Goal: Task Accomplishment & Management: Manage account settings

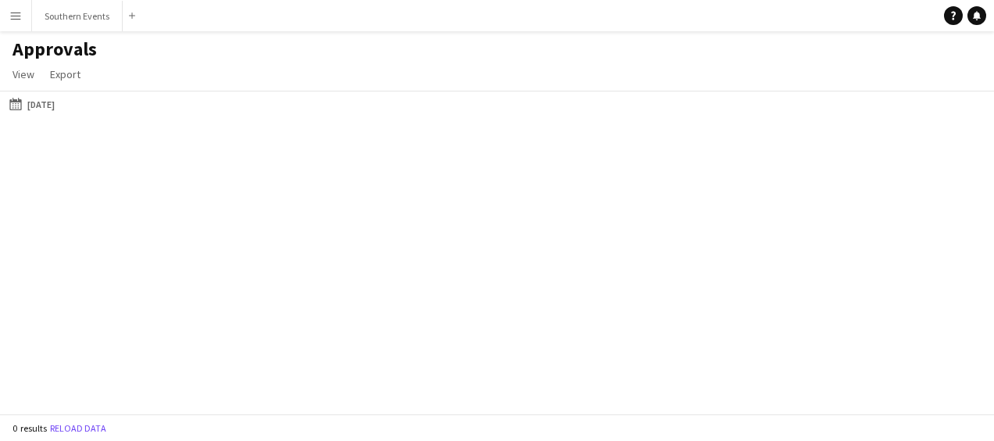
type input "**********"
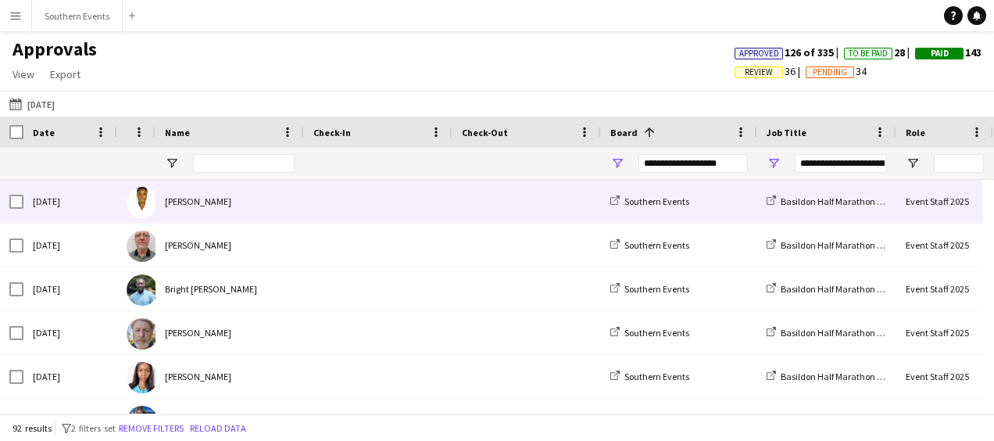
type input "**********"
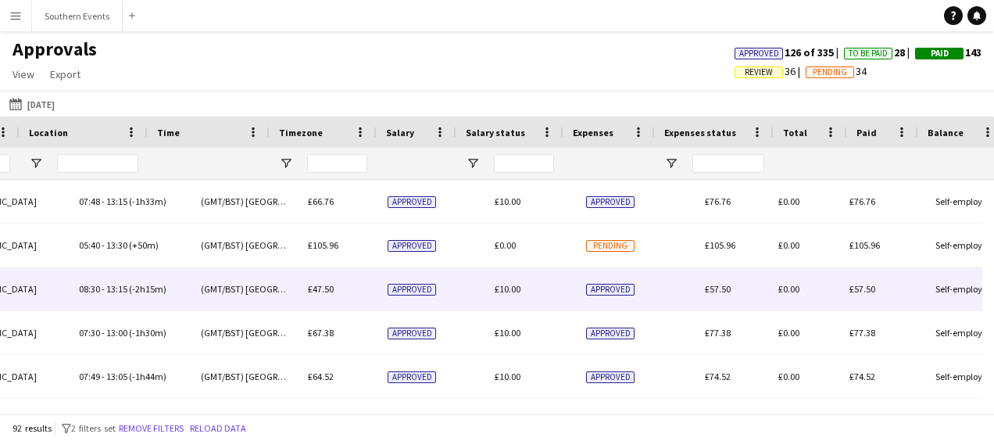
scroll to position [0, 1076]
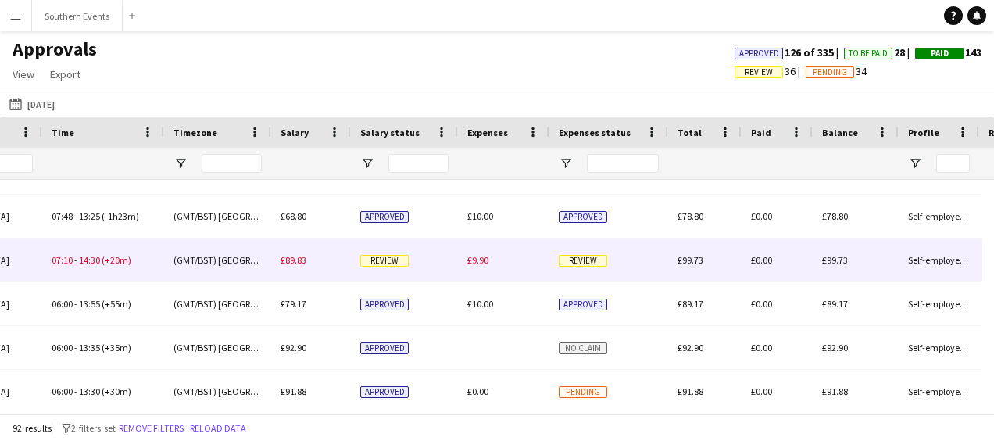
click at [338, 254] on div "£89.83" at bounding box center [311, 259] width 80 height 43
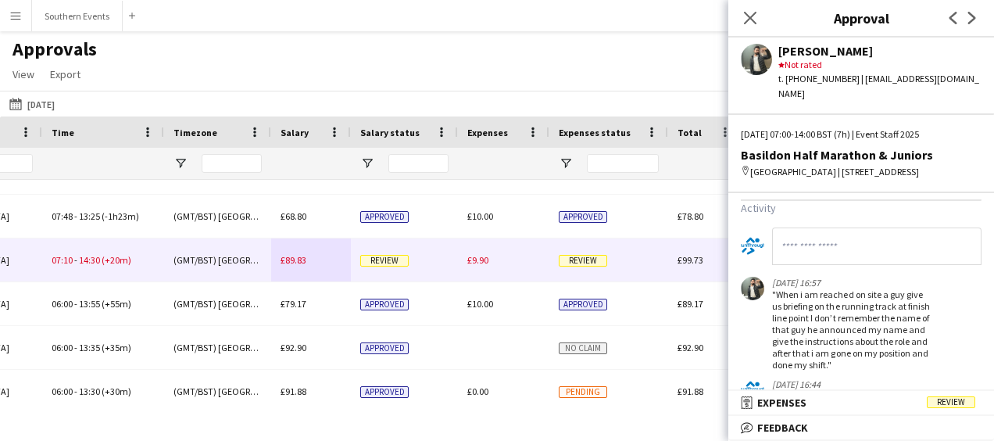
click at [824, 244] on input at bounding box center [876, 245] width 209 height 37
type input "**********"
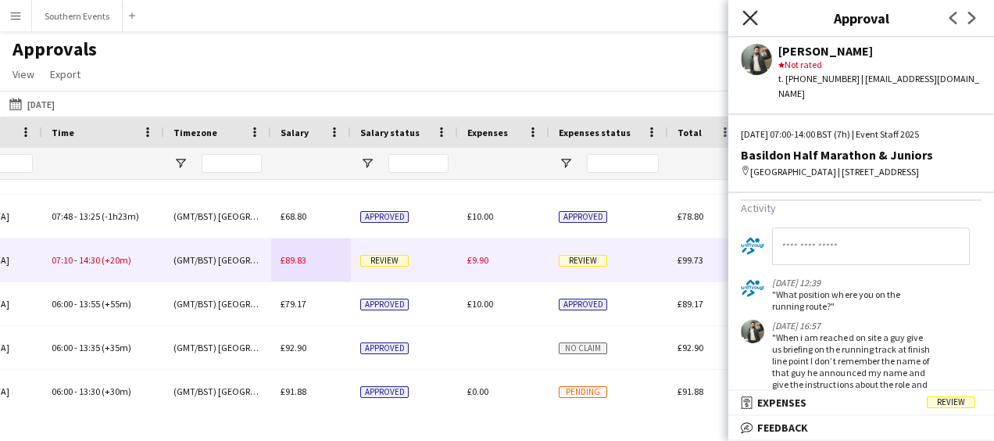
click at [747, 18] on icon "Close pop-in" at bounding box center [749, 17] width 15 height 15
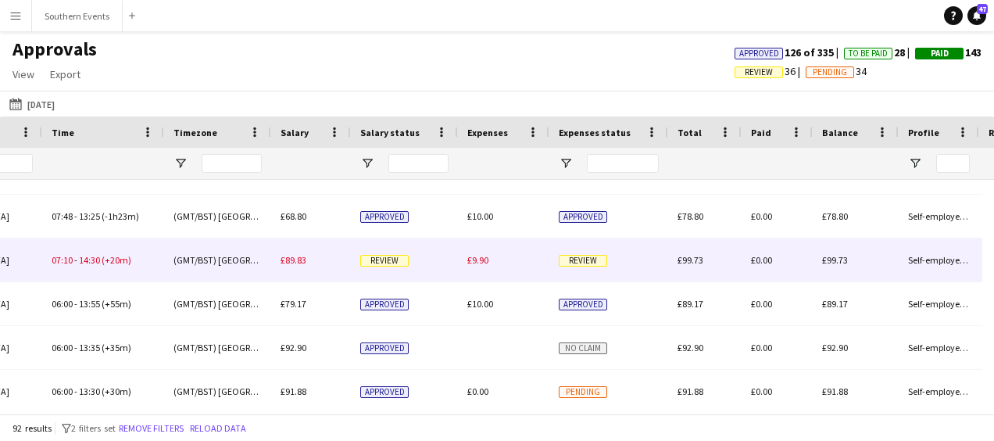
click at [504, 242] on div "£9.90" at bounding box center [503, 259] width 91 height 43
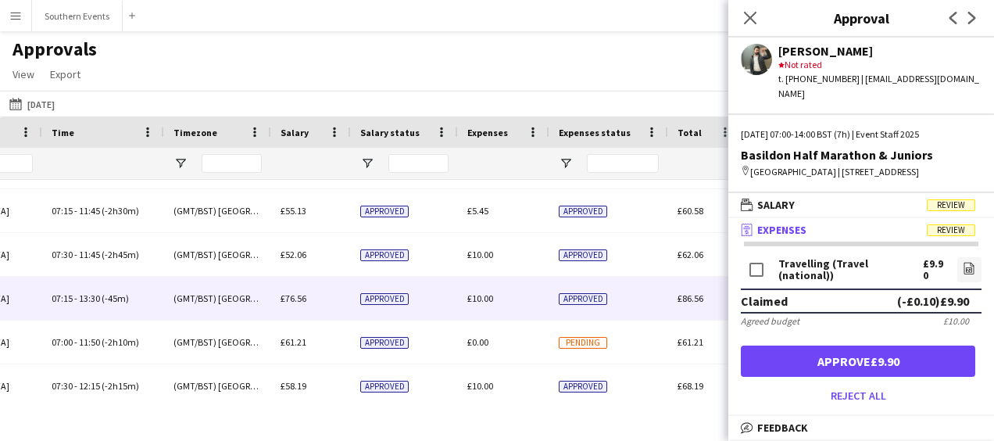
scroll to position [1129, 0]
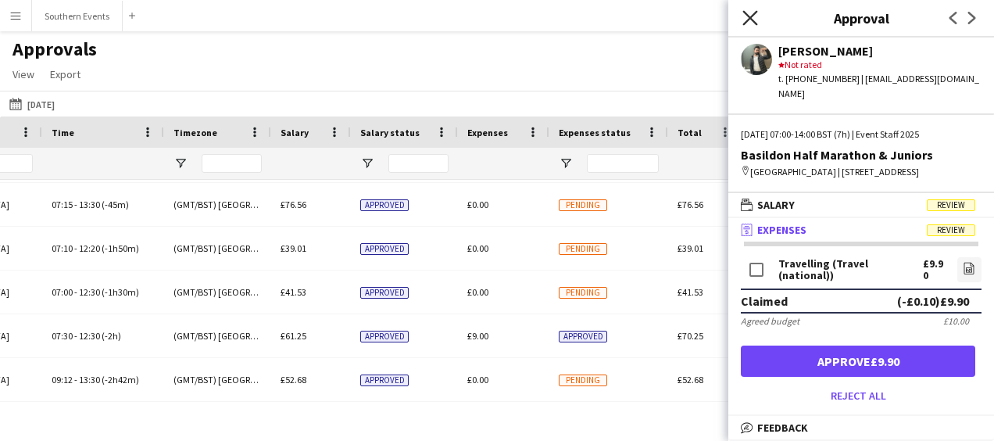
click at [746, 20] on icon "Close pop-in" at bounding box center [749, 17] width 15 height 15
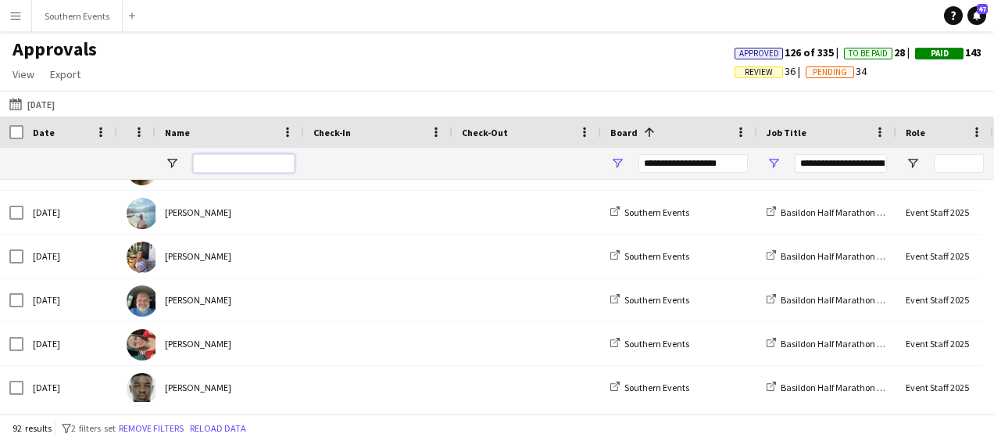
click at [250, 161] on input "Name Filter Input" at bounding box center [244, 163] width 102 height 19
type input "****"
type input "***"
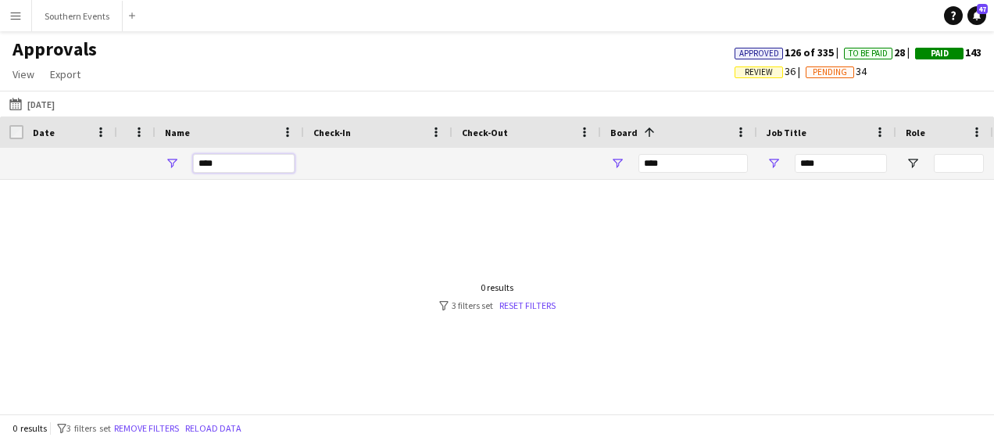
type input "*****"
type input "**********"
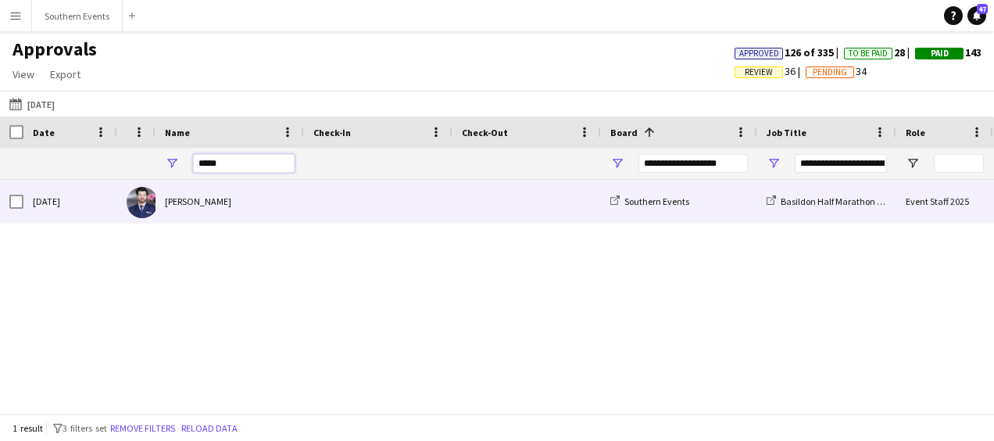
type input "*****"
click at [249, 206] on div "[PERSON_NAME]" at bounding box center [229, 201] width 148 height 43
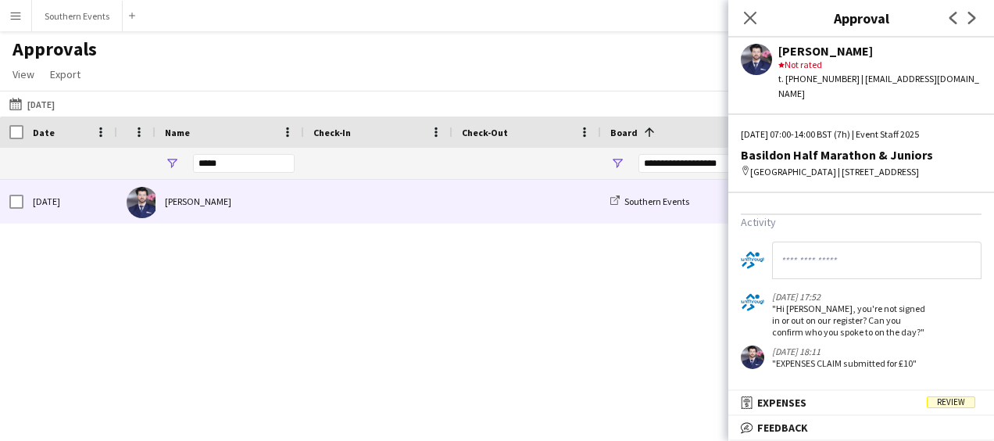
click at [808, 259] on input at bounding box center [876, 259] width 209 height 37
click at [753, 16] on icon "Close pop-in" at bounding box center [749, 17] width 15 height 15
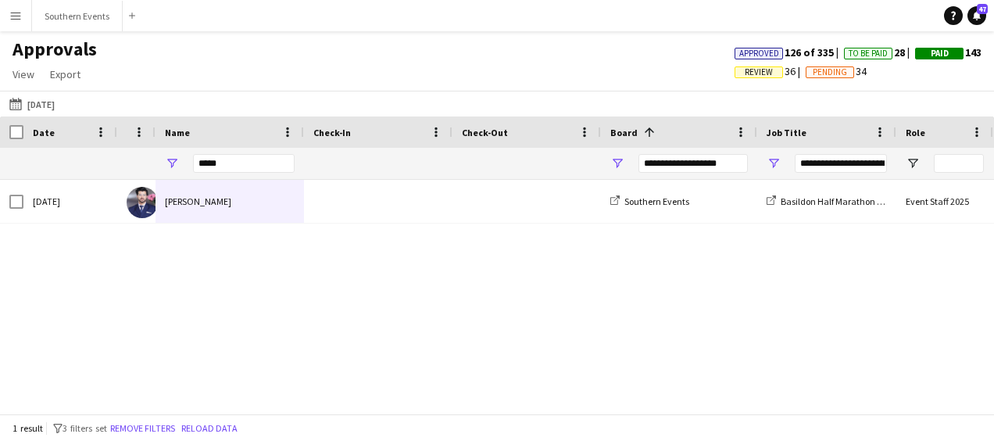
click at [14, 13] on app-icon "Menu" at bounding box center [15, 15] width 12 height 12
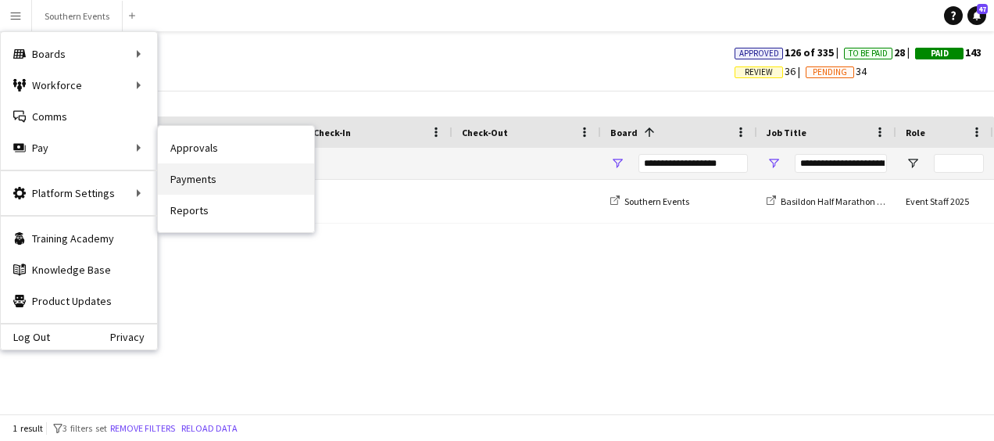
click at [191, 171] on link "Payments" at bounding box center [236, 178] width 156 height 31
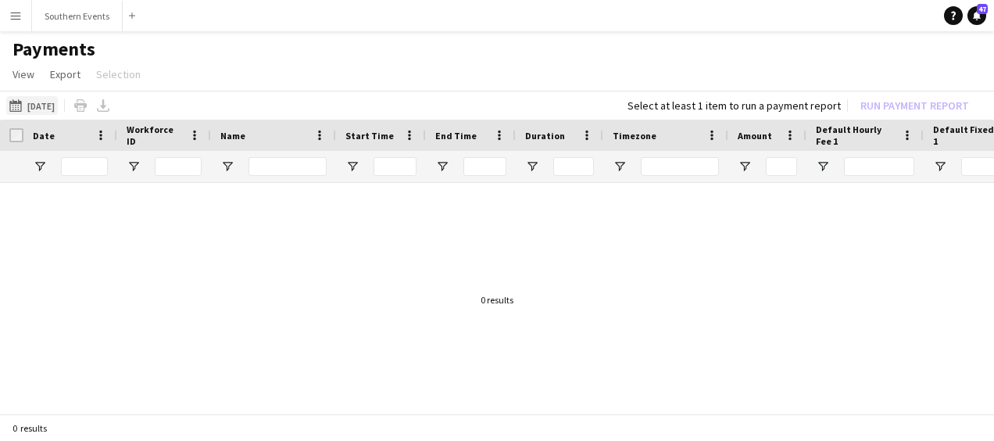
click at [41, 105] on button "[DATE] [DATE]" at bounding box center [32, 105] width 52 height 19
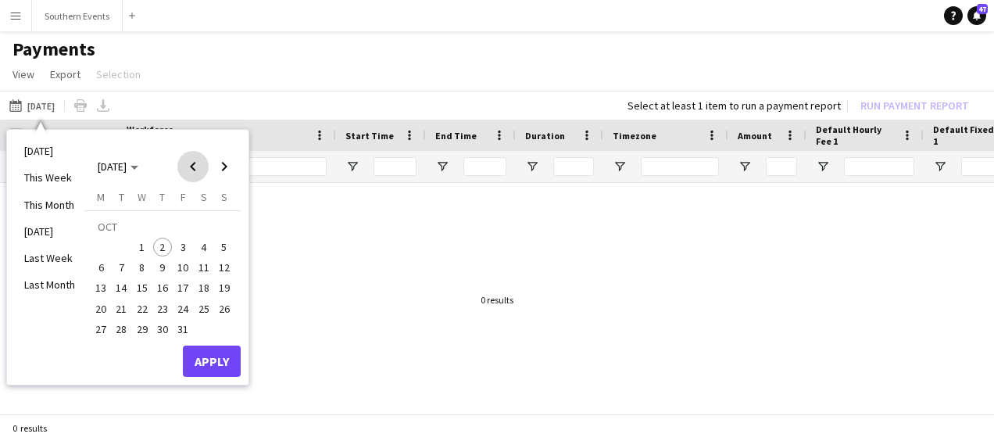
click at [193, 162] on span "Previous month" at bounding box center [192, 166] width 31 height 31
click at [221, 262] on span "14" at bounding box center [224, 267] width 19 height 19
click at [208, 355] on button "Apply" at bounding box center [212, 360] width 58 height 31
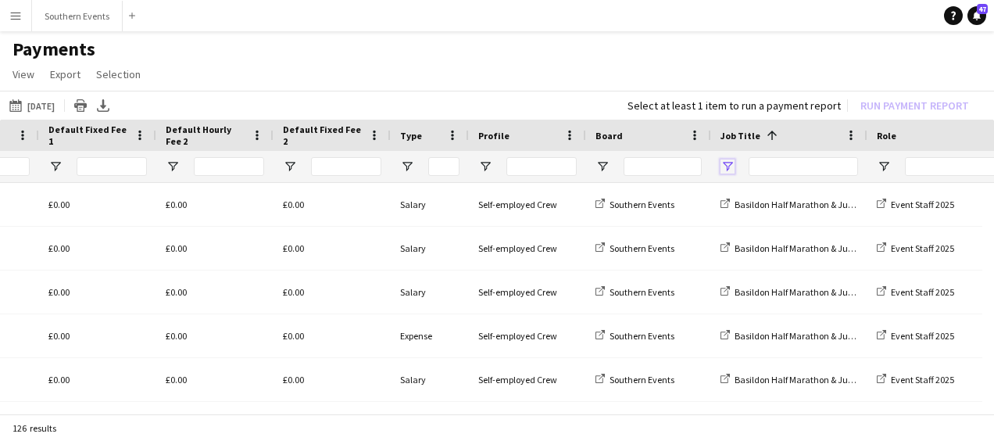
click at [728, 168] on span "Open Filter Menu" at bounding box center [727, 166] width 14 height 14
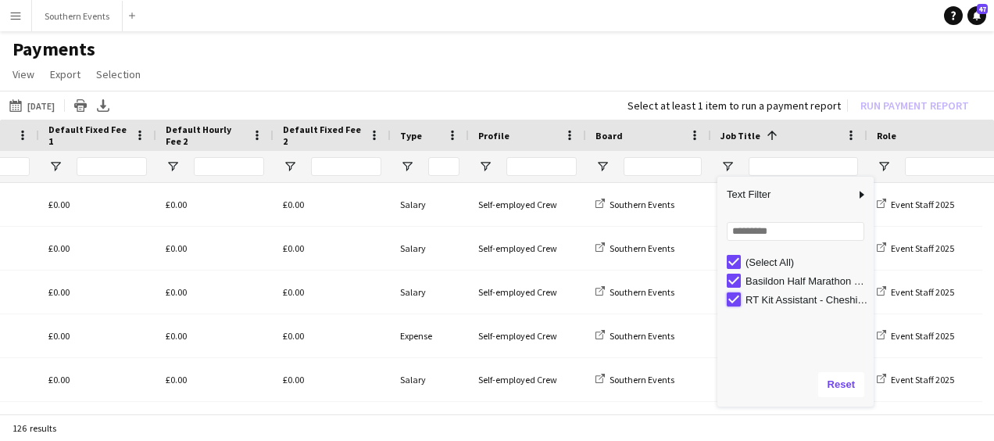
type input "**********"
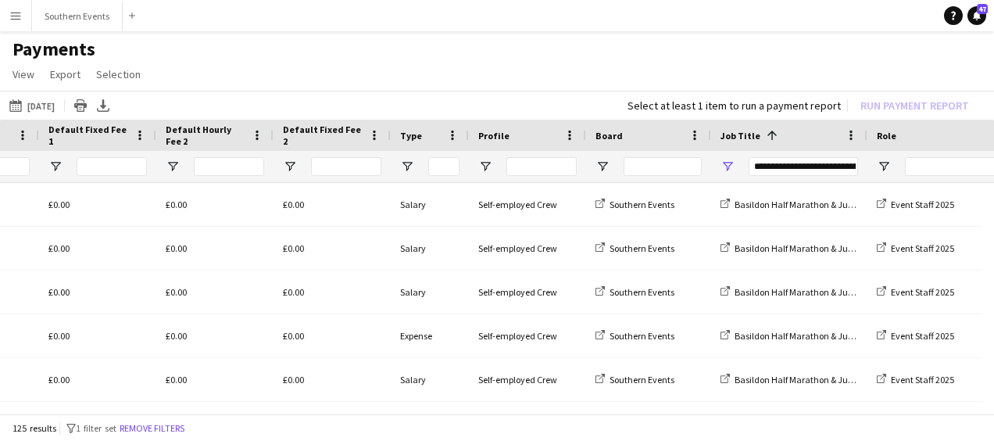
click at [561, 75] on app-page-menu "View Customise view Customise filters Reset Filters Reset View Reset All Export…" at bounding box center [497, 76] width 994 height 30
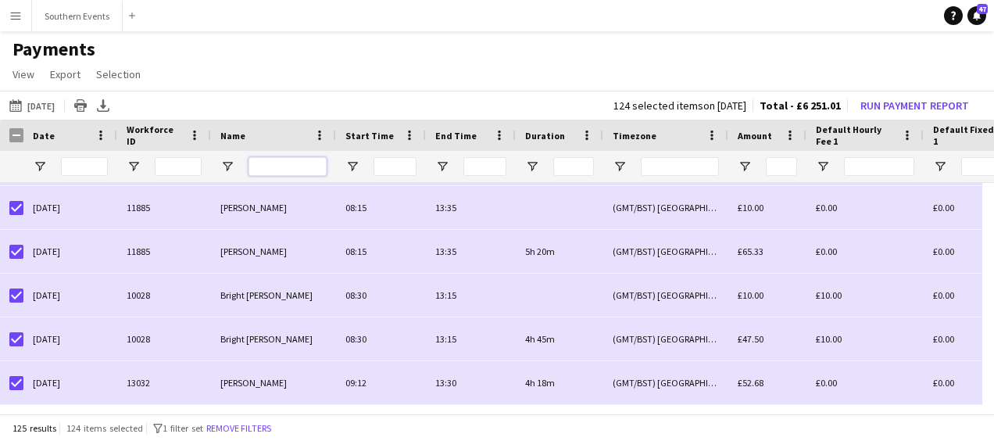
click at [266, 162] on input "Name Filter Input" at bounding box center [287, 166] width 78 height 19
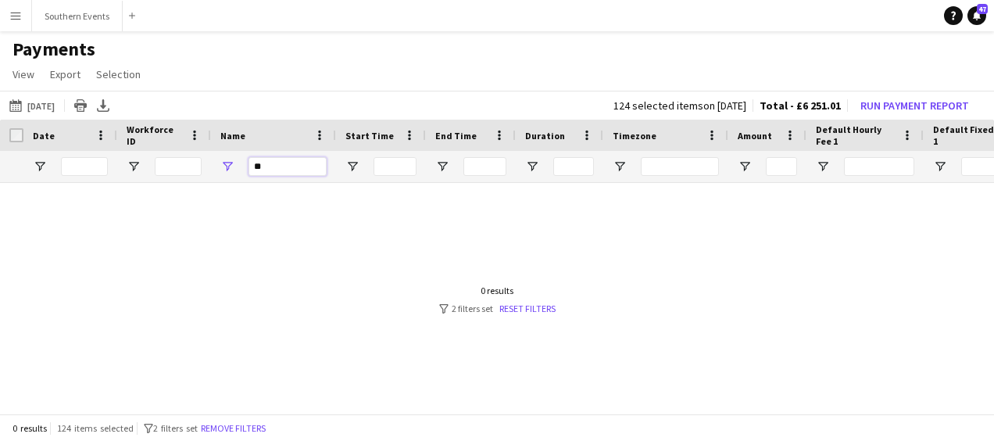
type input "*"
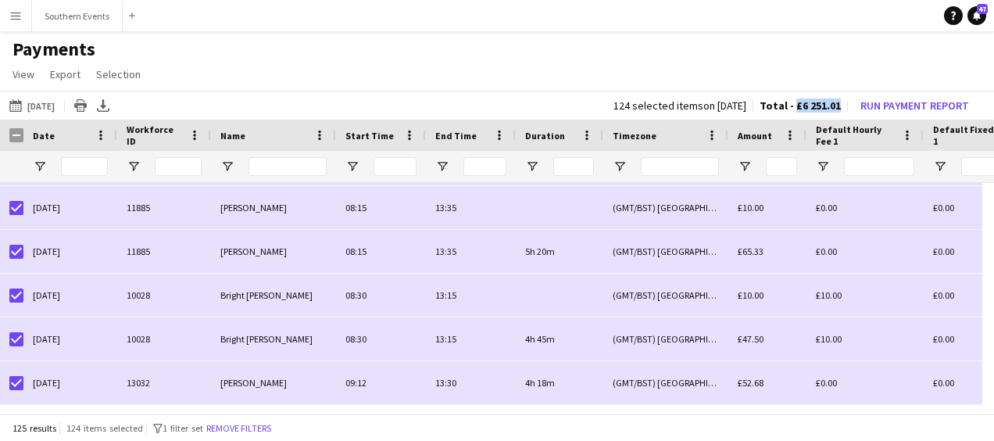
drag, startPoint x: 797, startPoint y: 105, endPoint x: 842, endPoint y: 102, distance: 44.7
click at [842, 102] on div "124 selected items on [DATE] Total - £6 251.01 Run Payment Report" at bounding box center [794, 106] width 387 height 22
copy span "£6 251.01"
click at [837, 67] on app-page-menu "View Customise view Customise filters Reset Filters Reset View Reset All Export…" at bounding box center [497, 76] width 994 height 30
click at [896, 108] on button "Run Payment Report" at bounding box center [914, 105] width 121 height 20
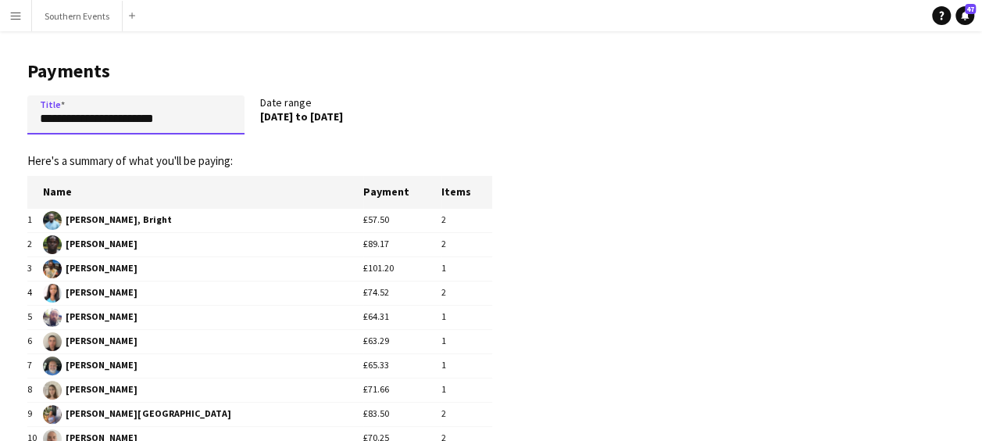
click at [98, 116] on input "**********" at bounding box center [135, 114] width 217 height 39
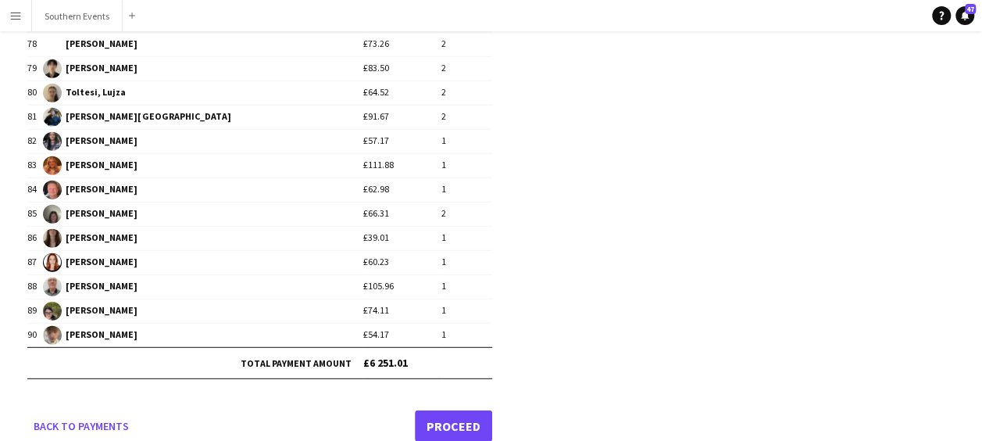
scroll to position [2040, 0]
type input "**********"
click at [466, 410] on link "Proceed" at bounding box center [453, 425] width 77 height 31
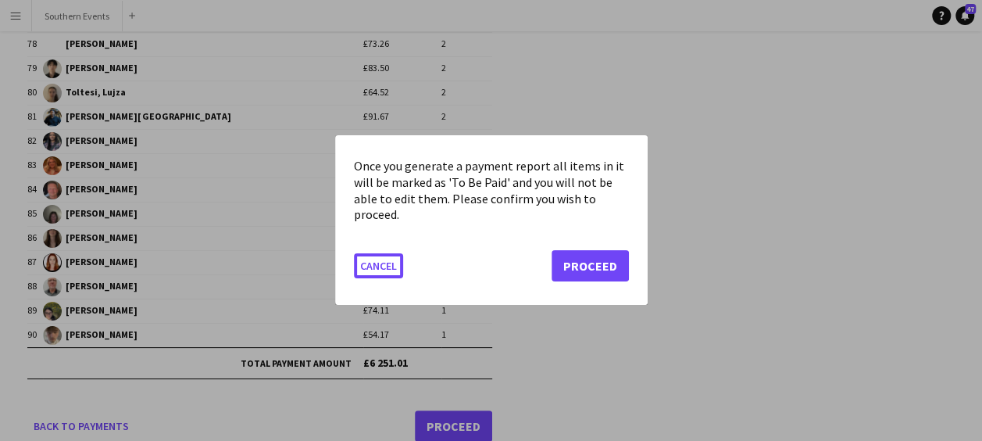
scroll to position [0, 0]
click at [580, 266] on button "Proceed" at bounding box center [589, 266] width 77 height 31
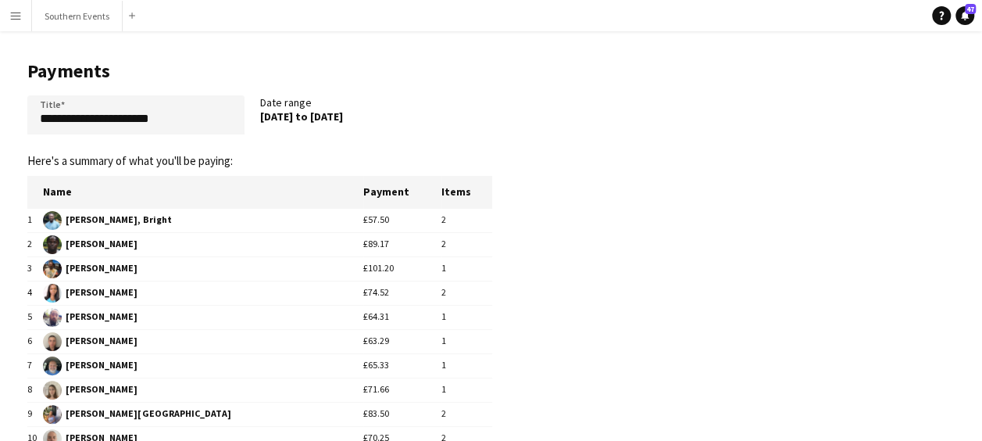
scroll to position [2040, 0]
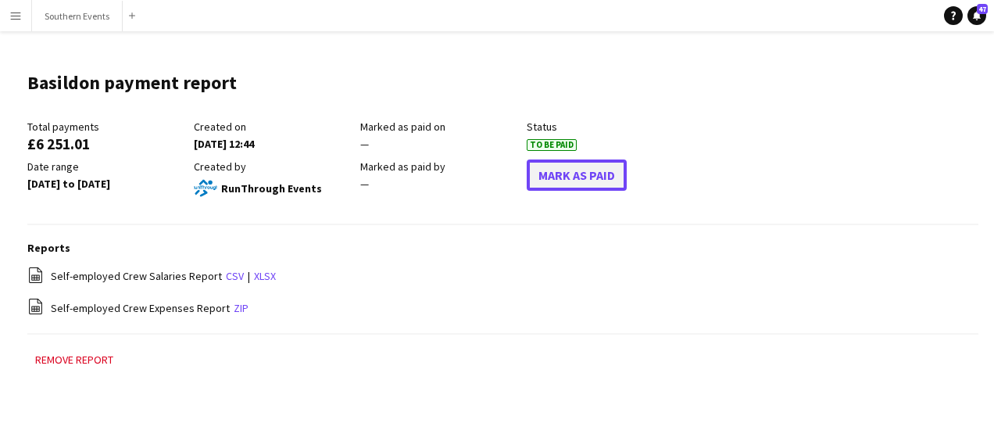
click at [573, 176] on button "Mark As Paid" at bounding box center [576, 174] width 100 height 31
click at [573, 176] on button "Undo Paid" at bounding box center [566, 174] width 80 height 31
click at [573, 176] on button "Mark As Paid" at bounding box center [576, 174] width 100 height 31
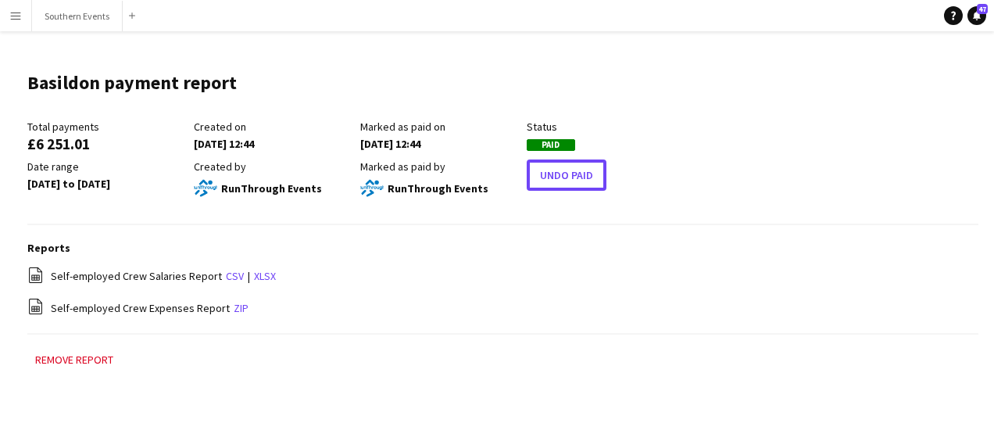
click at [573, 176] on button "Undo Paid" at bounding box center [566, 174] width 80 height 31
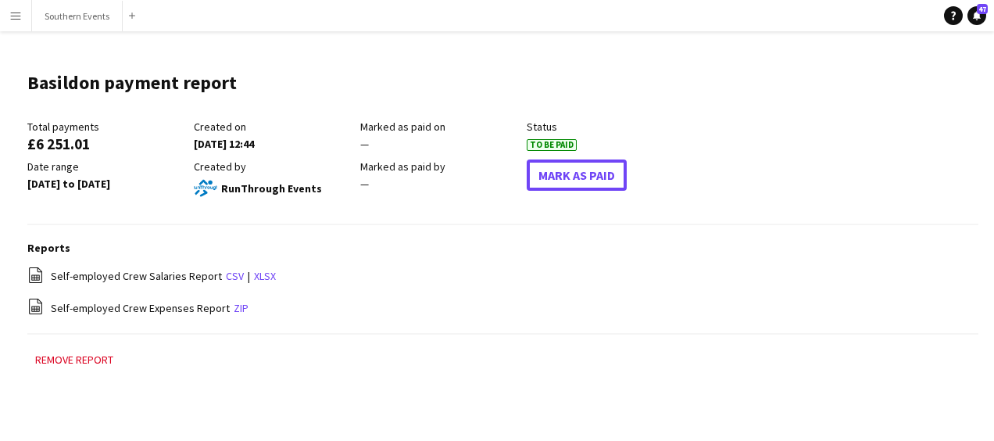
click at [573, 176] on button "Mark As Paid" at bounding box center [576, 174] width 100 height 31
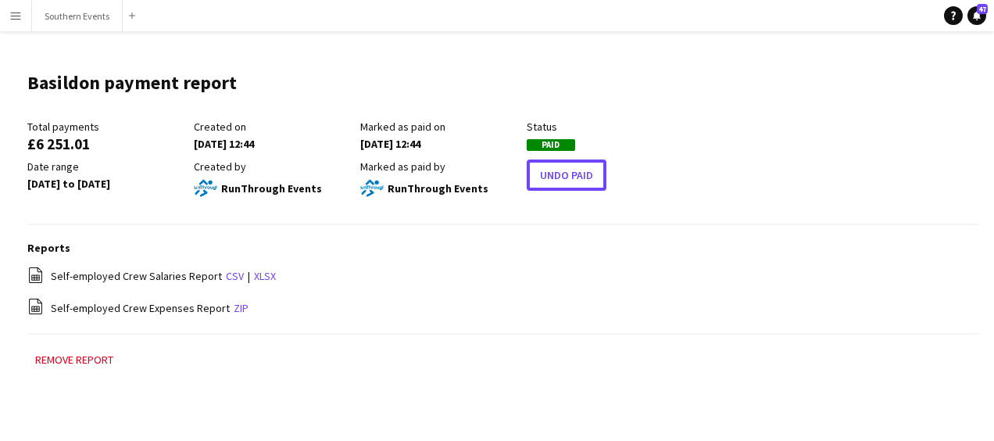
click at [573, 176] on button "Undo Paid" at bounding box center [566, 174] width 80 height 31
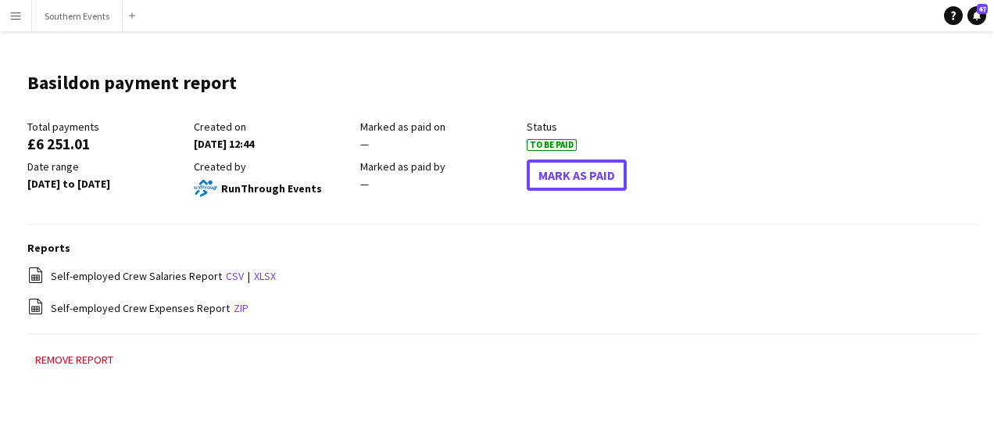
click at [573, 176] on button "Mark As Paid" at bounding box center [576, 174] width 100 height 31
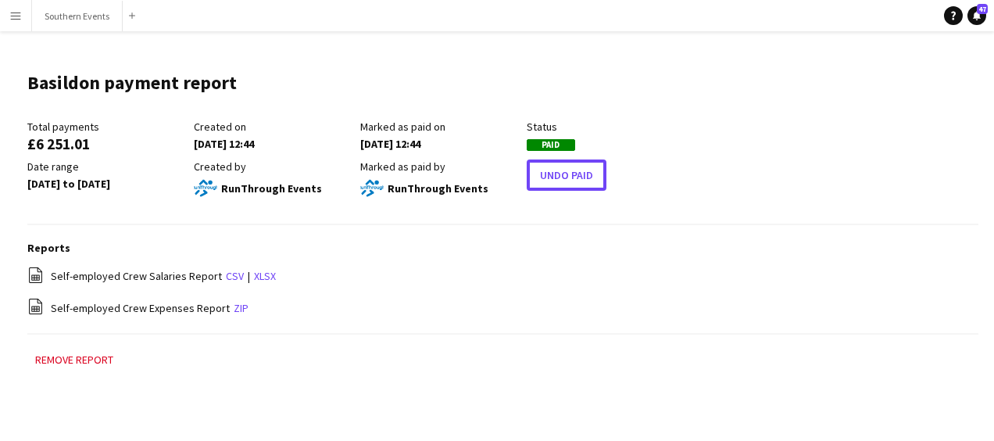
click at [573, 176] on button "Undo Paid" at bounding box center [566, 174] width 80 height 31
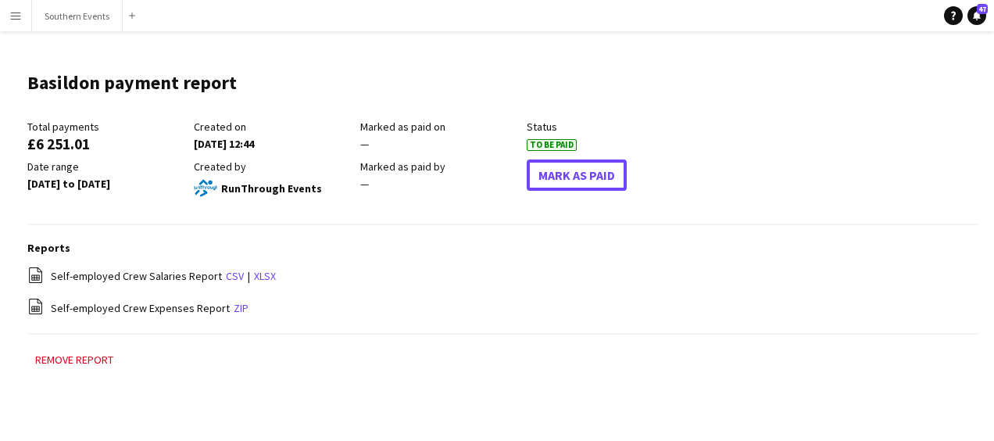
click at [573, 176] on button "Mark As Paid" at bounding box center [576, 174] width 100 height 31
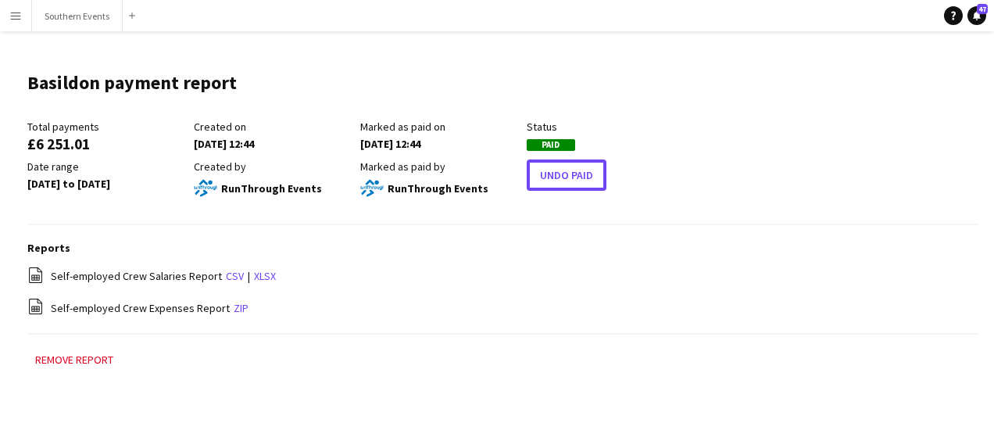
drag, startPoint x: 573, startPoint y: 176, endPoint x: 564, endPoint y: 273, distance: 98.0
click at [564, 273] on main "Basildon payment report Edit this field Total payments £6 251.01 Created on [DA…" at bounding box center [497, 227] width 994 height 392
drag, startPoint x: 564, startPoint y: 273, endPoint x: 533, endPoint y: 320, distance: 56.3
drag, startPoint x: 533, startPoint y: 320, endPoint x: 398, endPoint y: 62, distance: 290.7
click at [398, 62] on header "Basildon payment report Edit this field" at bounding box center [502, 89] width 951 height 61
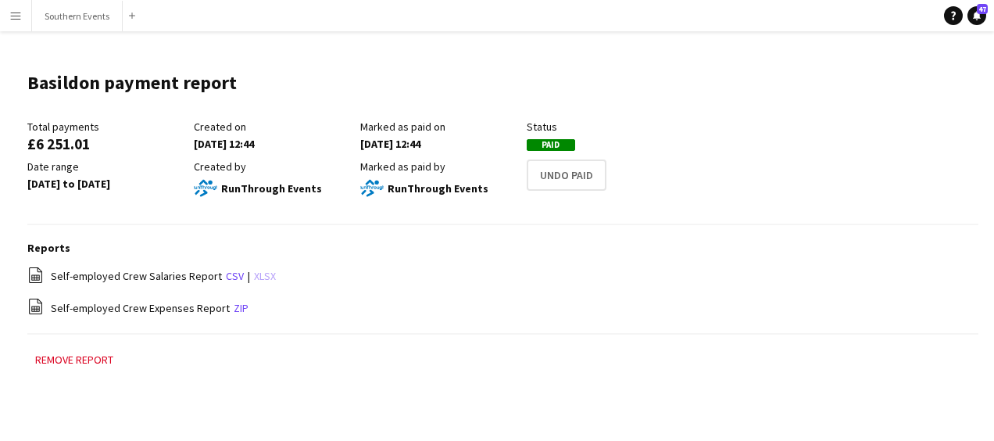
click at [260, 277] on link "xlsx" at bounding box center [265, 276] width 22 height 14
